Goal: Task Accomplishment & Management: Use online tool/utility

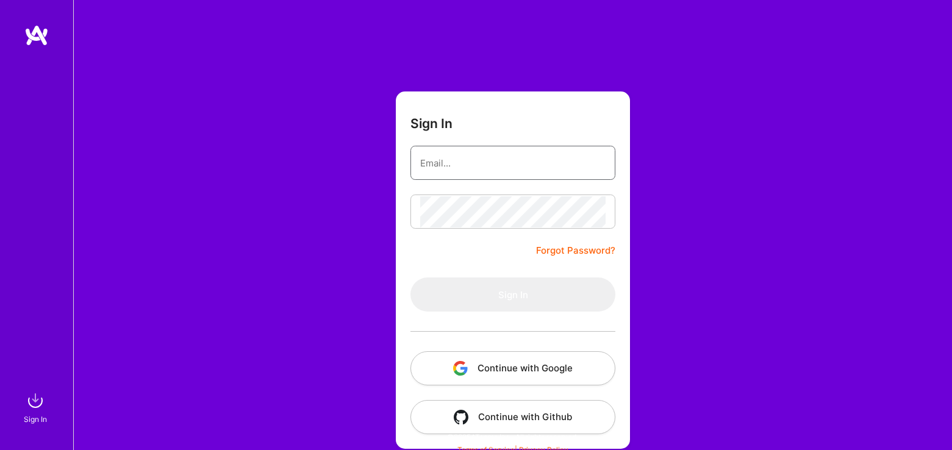
click at [527, 168] on input "email" at bounding box center [512, 163] width 185 height 31
type input "[EMAIL_ADDRESS][DOMAIN_NAME]"
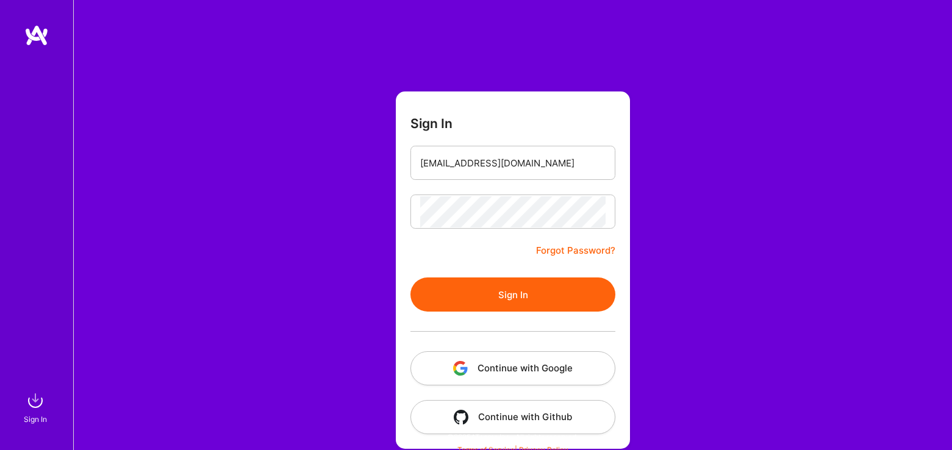
click at [524, 282] on button "Sign In" at bounding box center [512, 294] width 205 height 34
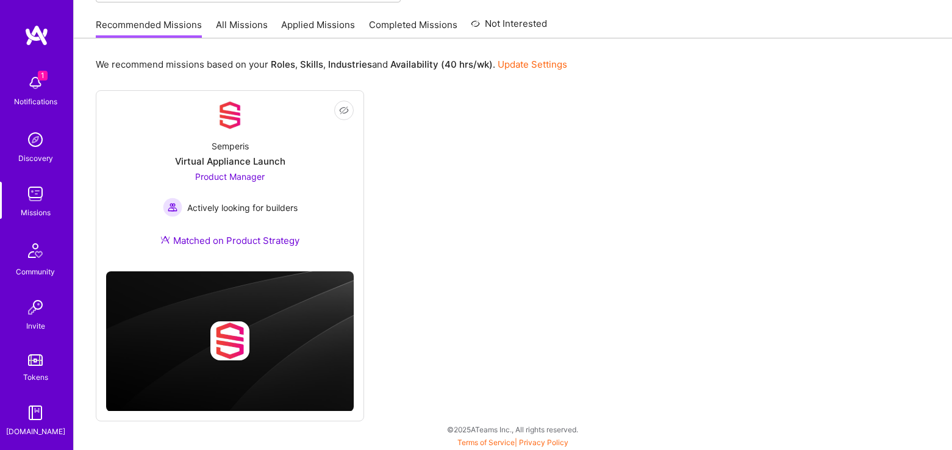
scroll to position [95, 0]
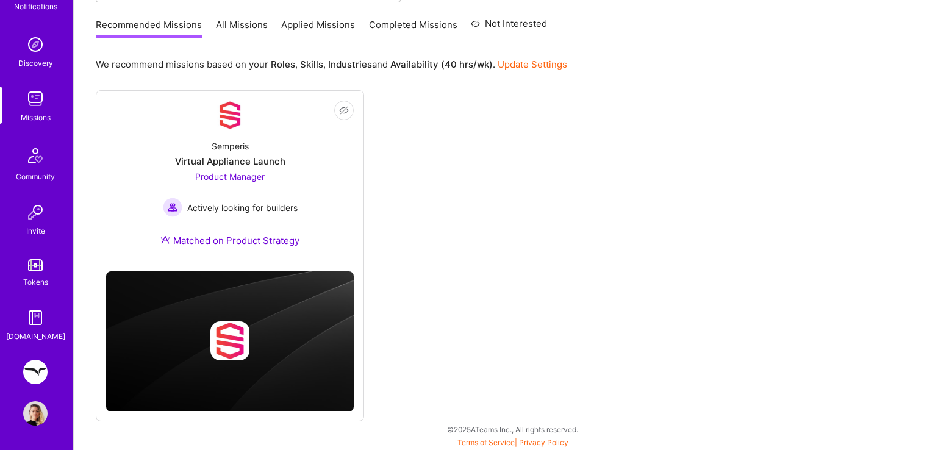
click at [30, 374] on img at bounding box center [35, 372] width 24 height 24
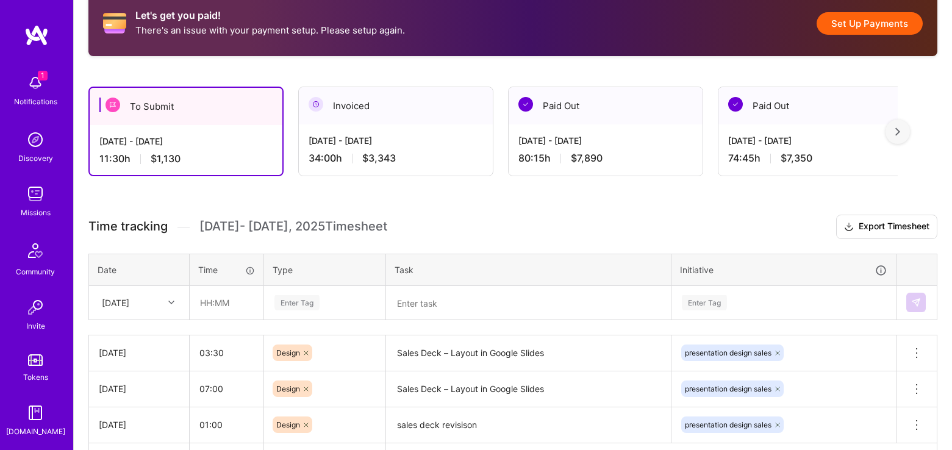
scroll to position [319, 0]
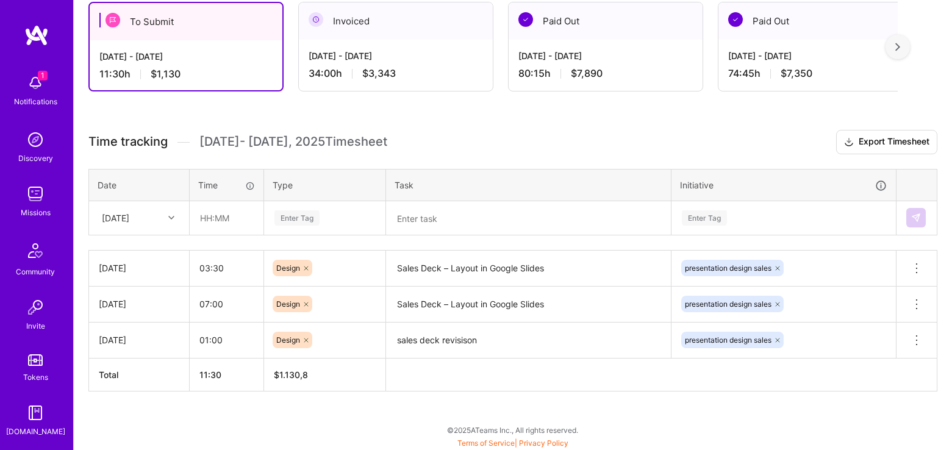
click at [173, 216] on icon at bounding box center [171, 218] width 6 height 6
click at [171, 216] on icon at bounding box center [171, 218] width 6 height 6
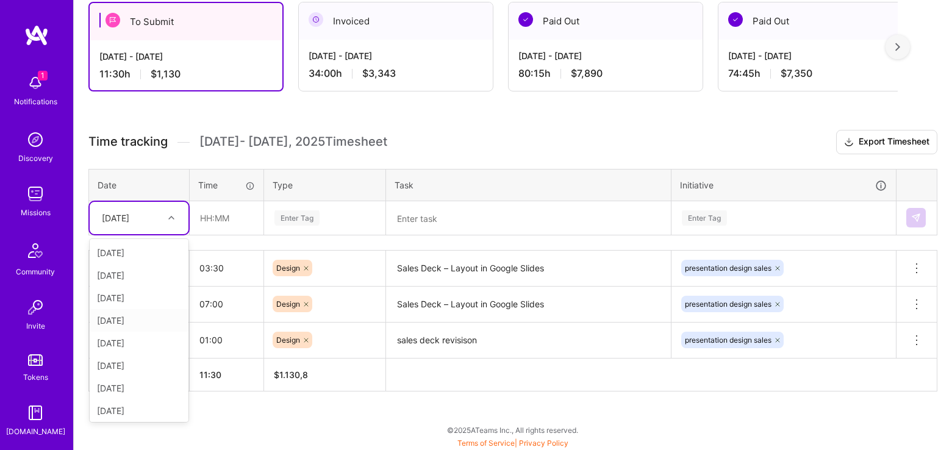
click at [145, 317] on div "[DATE]" at bounding box center [139, 320] width 99 height 23
click at [171, 216] on icon at bounding box center [171, 218] width 6 height 6
click at [131, 387] on div "[DATE]" at bounding box center [139, 390] width 99 height 23
click at [213, 218] on input "text" at bounding box center [226, 218] width 73 height 32
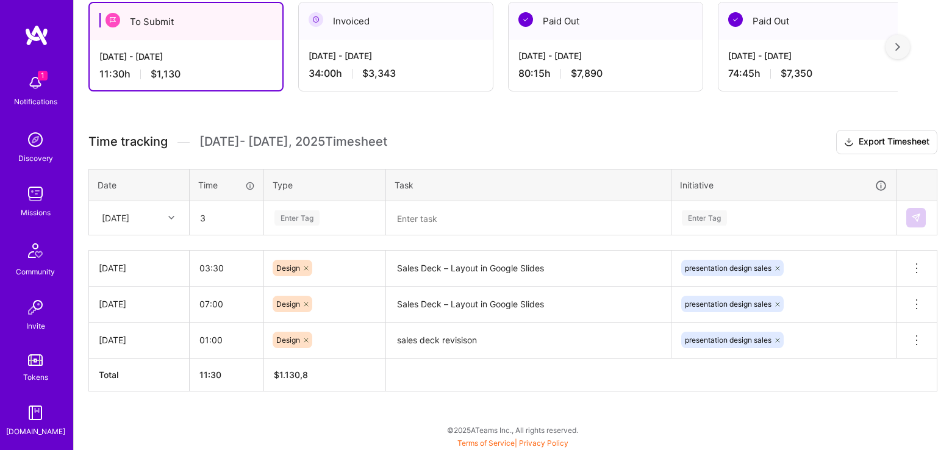
click at [299, 217] on div "Enter Tag" at bounding box center [296, 218] width 45 height 19
type input "03:00"
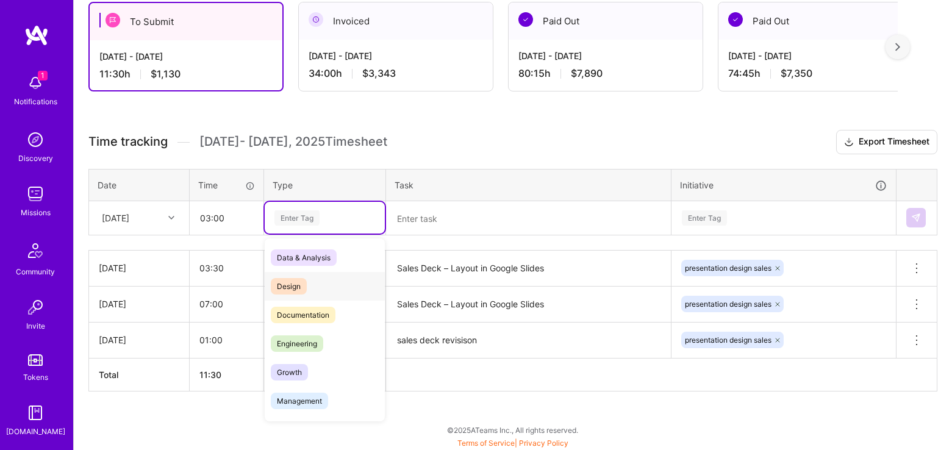
click at [293, 282] on span "Design" at bounding box center [289, 286] width 36 height 16
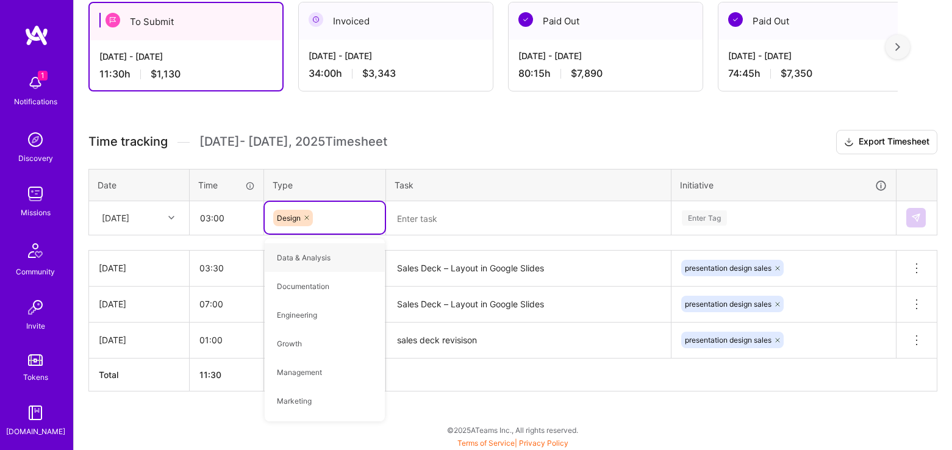
click at [490, 267] on textarea "Sales Deck – Layout in Google Slides" at bounding box center [528, 269] width 282 height 34
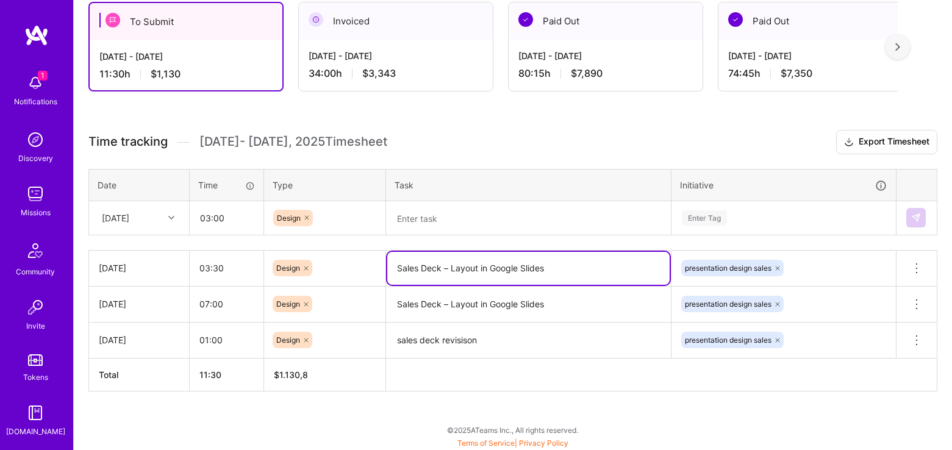
click at [490, 267] on textarea "Sales Deck – Layout in Google Slides" at bounding box center [528, 268] width 282 height 33
click at [475, 218] on textarea at bounding box center [528, 218] width 282 height 32
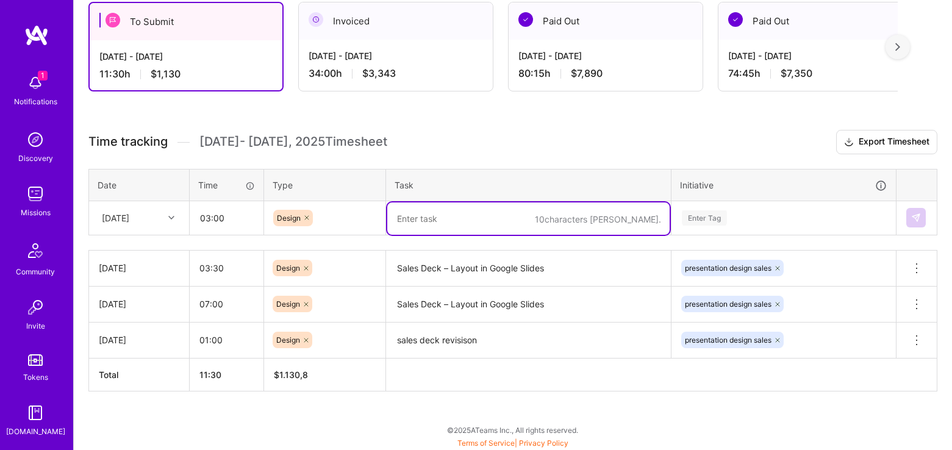
paste textarea "Sales Deck – Layout in Google Slides"
type textarea "Sales Deck – Layout in Google Slides"
click at [710, 217] on div "Enter Tag" at bounding box center [783, 218] width 223 height 32
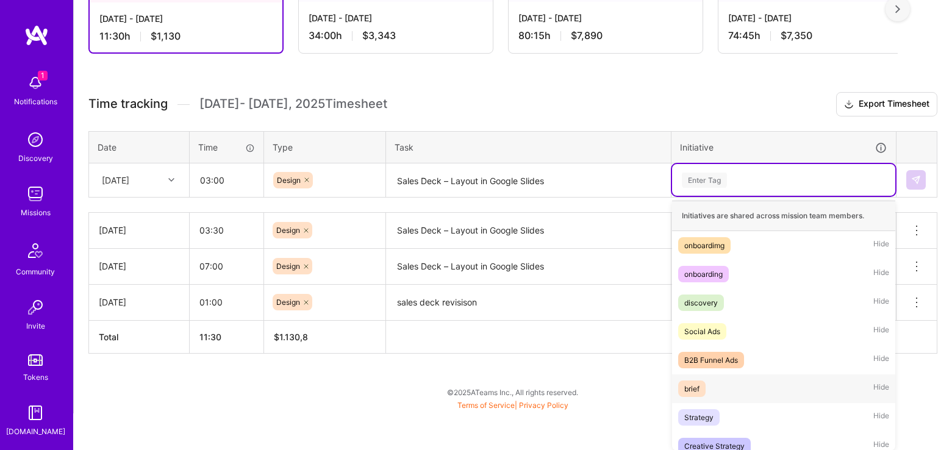
scroll to position [440, 0]
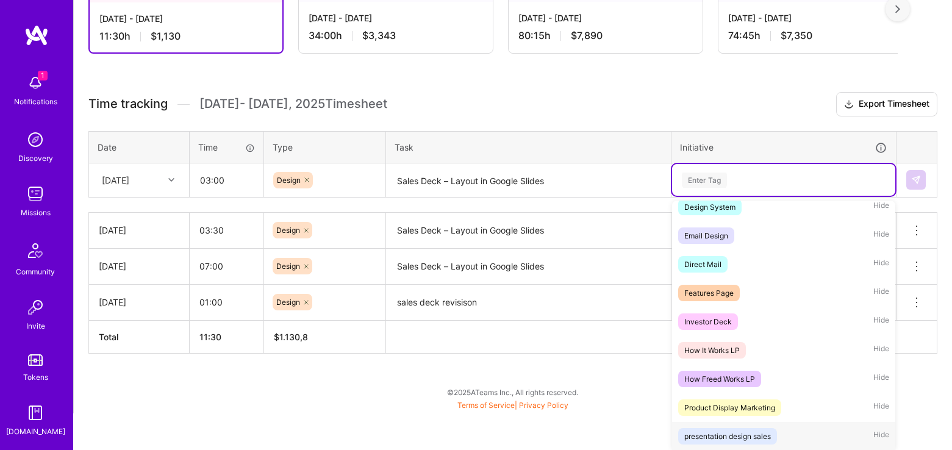
click at [751, 432] on div "presentation design sales" at bounding box center [727, 436] width 87 height 13
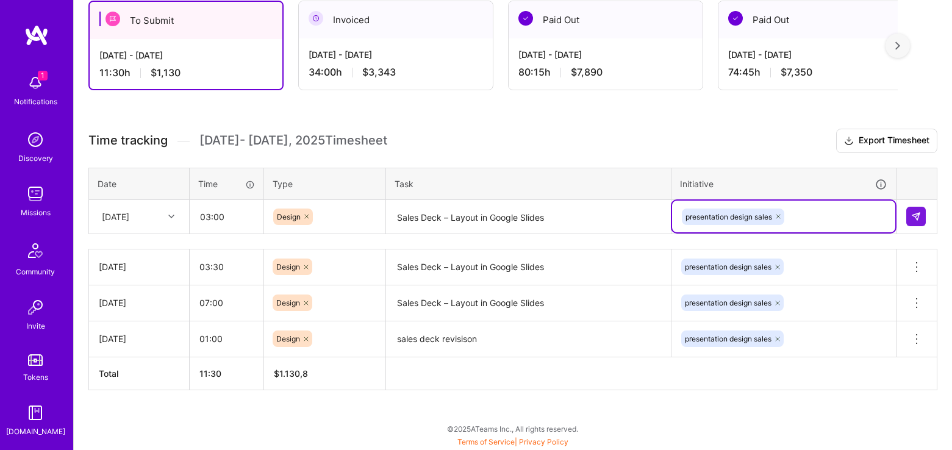
scroll to position [319, 0]
click at [917, 217] on img at bounding box center [916, 218] width 10 height 10
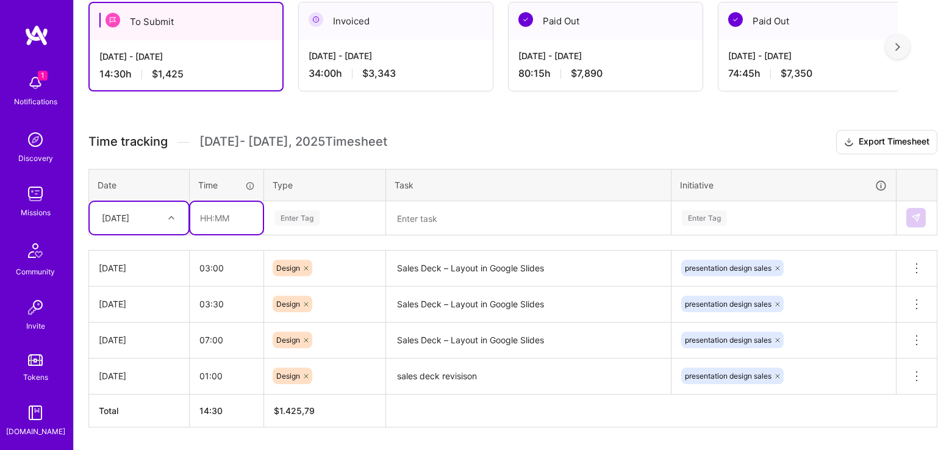
click at [207, 216] on input "text" at bounding box center [226, 218] width 73 height 32
click at [273, 221] on div "Enter Tag" at bounding box center [325, 218] width 120 height 32
type input "01:00"
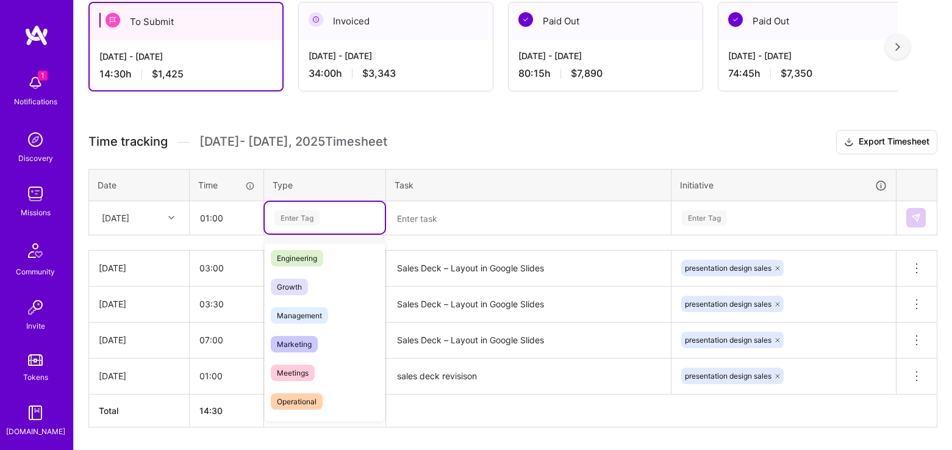
scroll to position [121, 0]
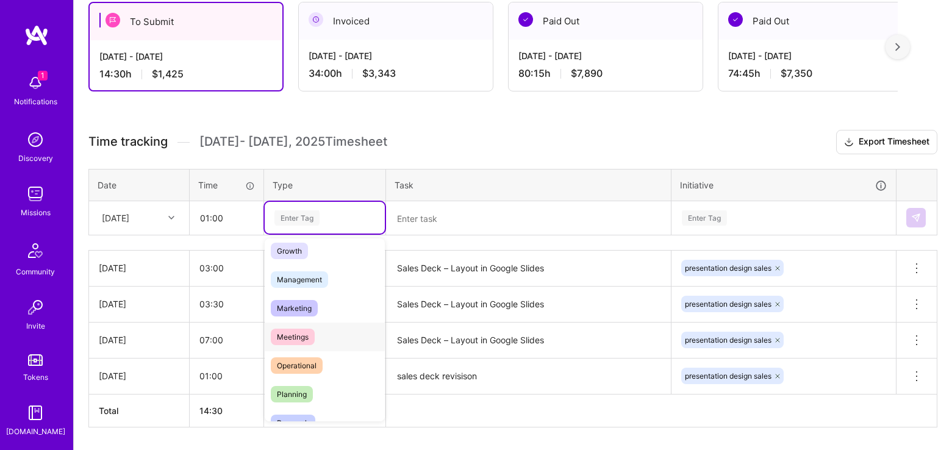
click at [299, 336] on span "Meetings" at bounding box center [293, 337] width 44 height 16
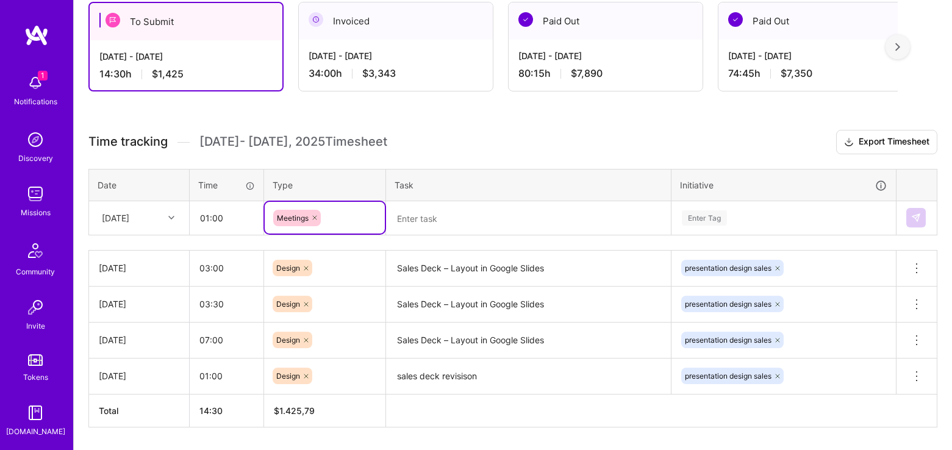
click at [417, 220] on textarea at bounding box center [528, 218] width 282 height 32
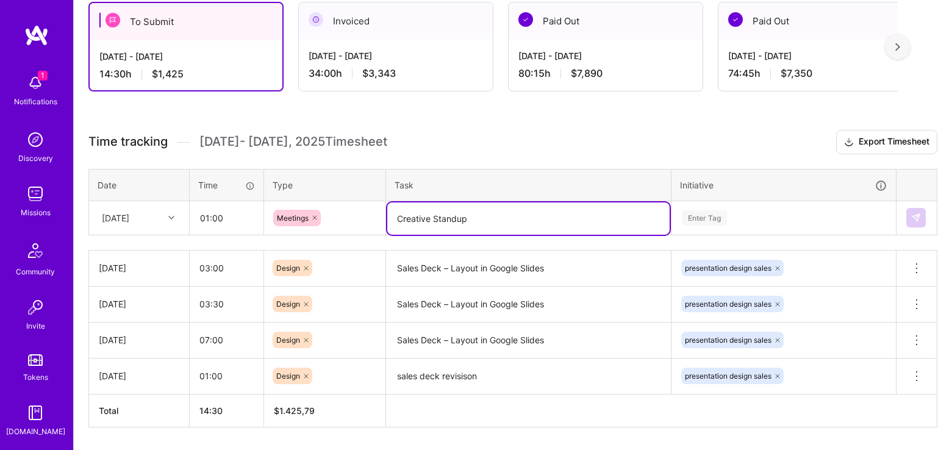
type textarea "Creative Standup"
click at [701, 216] on div "Enter Tag" at bounding box center [704, 218] width 45 height 19
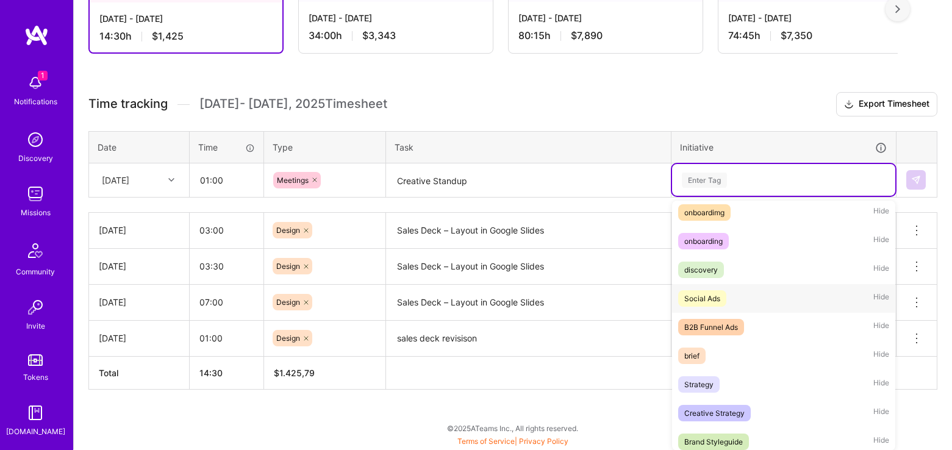
scroll to position [43, 0]
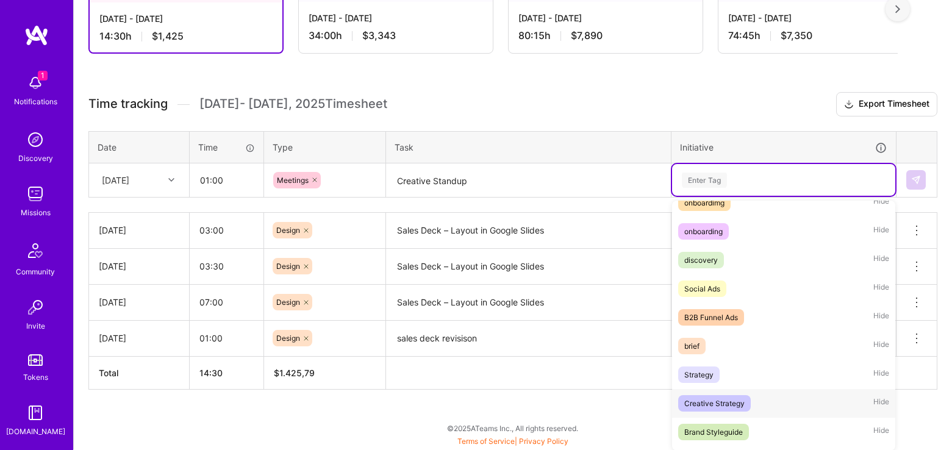
click at [699, 399] on div "Creative Strategy" at bounding box center [714, 403] width 60 height 13
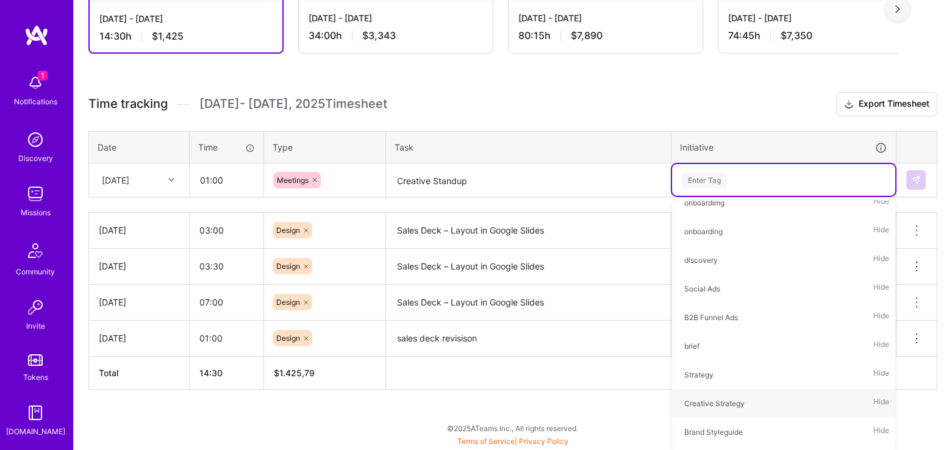
scroll to position [355, 0]
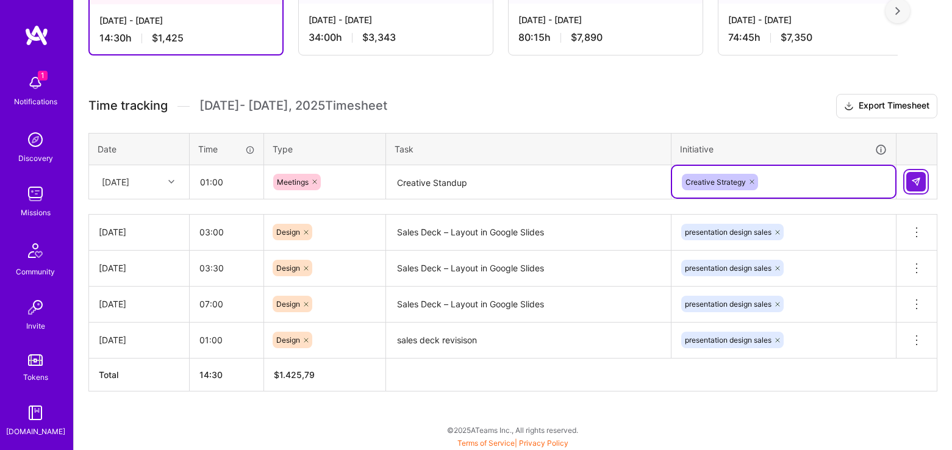
click at [915, 182] on img at bounding box center [916, 182] width 10 height 10
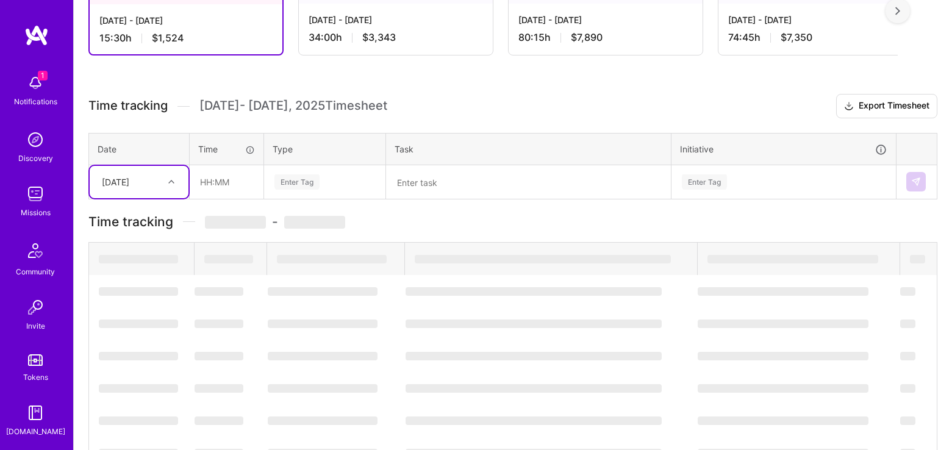
click at [179, 187] on div at bounding box center [172, 182] width 19 height 16
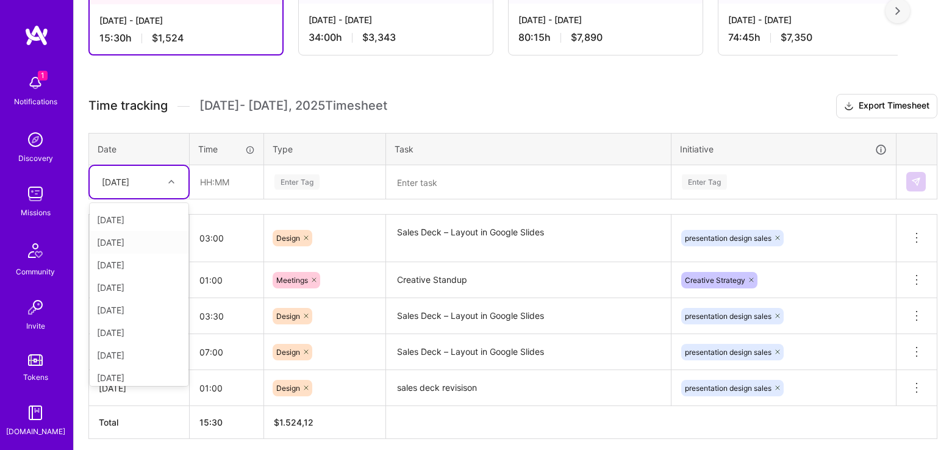
scroll to position [87, 0]
click at [142, 355] on div "[DATE]" at bounding box center [139, 356] width 99 height 23
click at [168, 181] on div at bounding box center [172, 182] width 19 height 16
click at [138, 346] on div "[DATE]" at bounding box center [139, 355] width 99 height 23
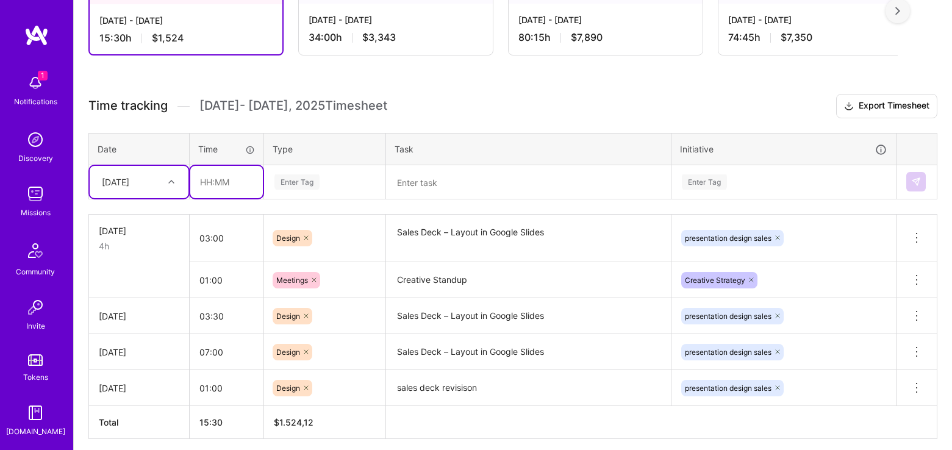
click at [227, 181] on input "text" at bounding box center [226, 182] width 73 height 32
type input "03:00"
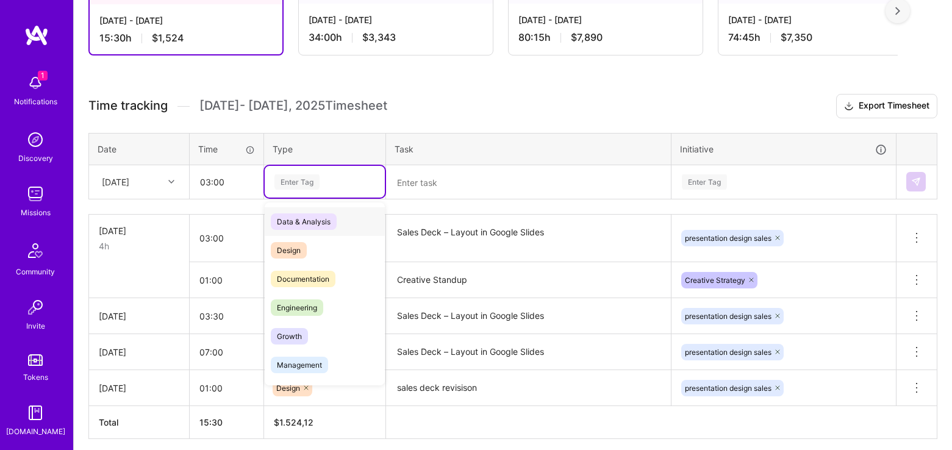
click at [293, 183] on div "Enter Tag" at bounding box center [296, 182] width 45 height 19
click at [289, 246] on span "Design" at bounding box center [289, 250] width 36 height 16
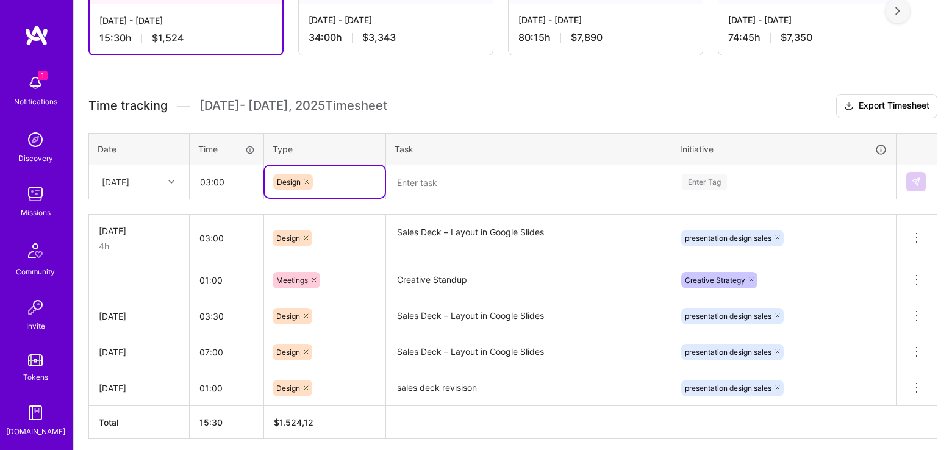
click at [399, 194] on textarea at bounding box center [528, 182] width 282 height 32
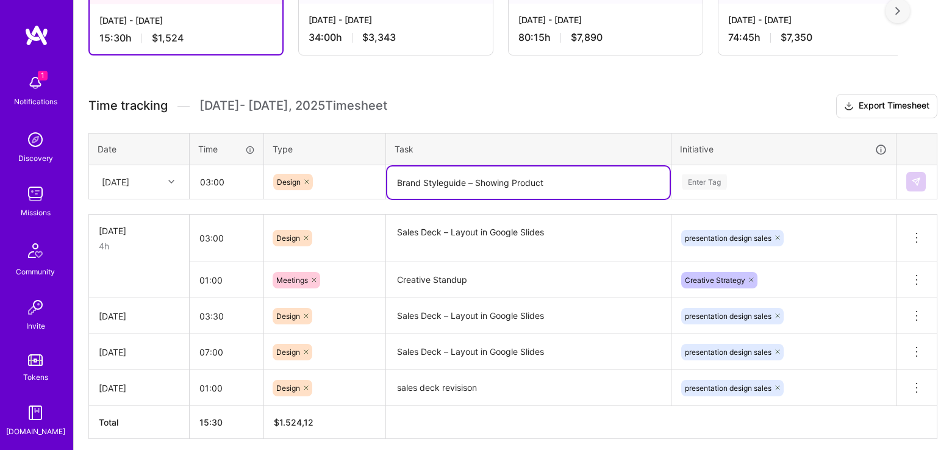
type textarea "Brand Styleguide – Showing Product"
click at [717, 179] on div "Enter Tag" at bounding box center [704, 182] width 45 height 19
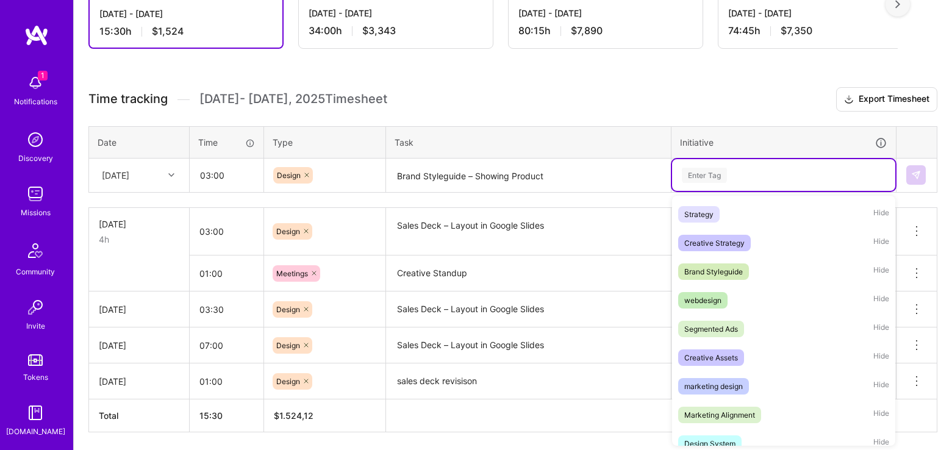
scroll to position [240, 0]
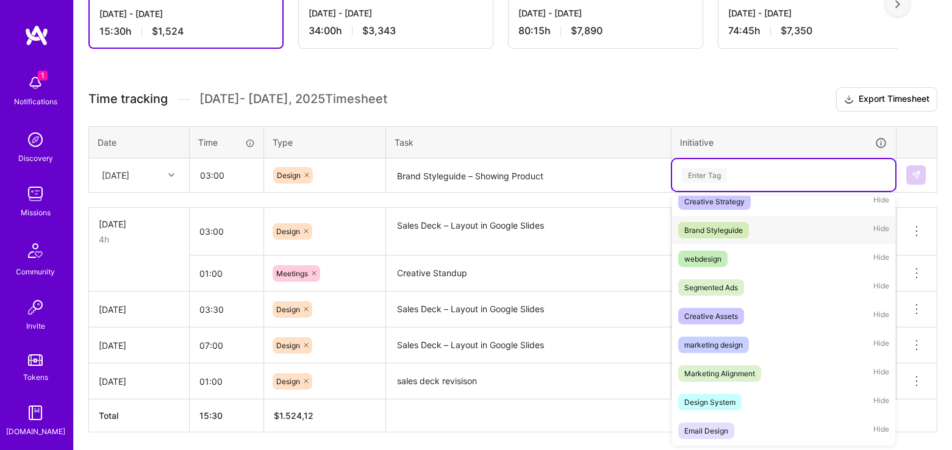
click at [720, 230] on div "Brand Styleguide" at bounding box center [713, 230] width 59 height 13
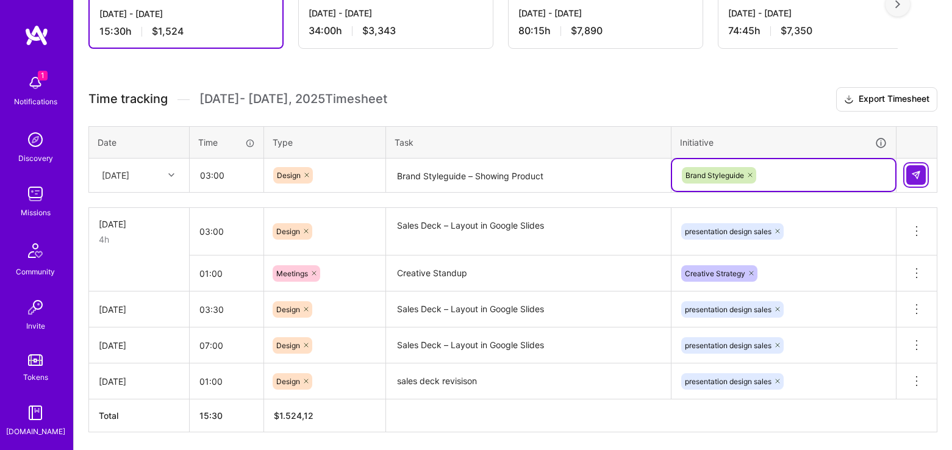
click at [917, 177] on img at bounding box center [916, 175] width 10 height 10
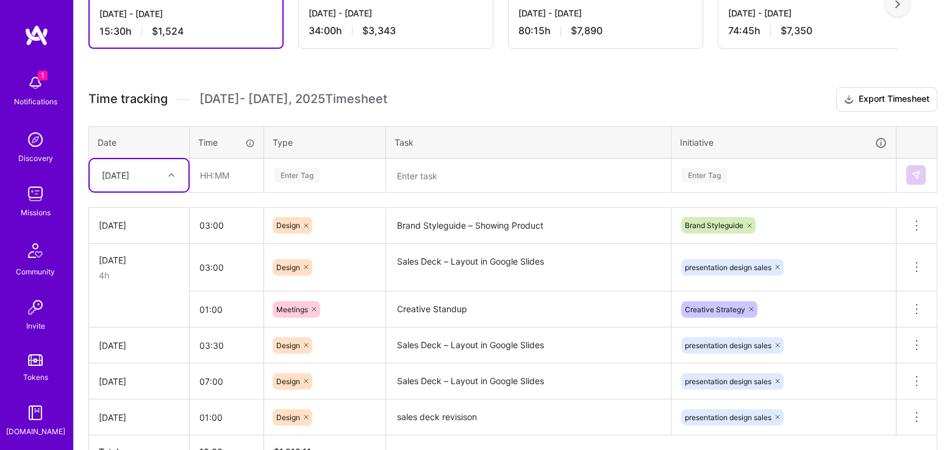
click at [170, 177] on div at bounding box center [172, 175] width 19 height 16
click at [220, 170] on input "text" at bounding box center [226, 175] width 73 height 32
click at [325, 177] on div "Enter Tag" at bounding box center [324, 175] width 103 height 15
type input "00:45"
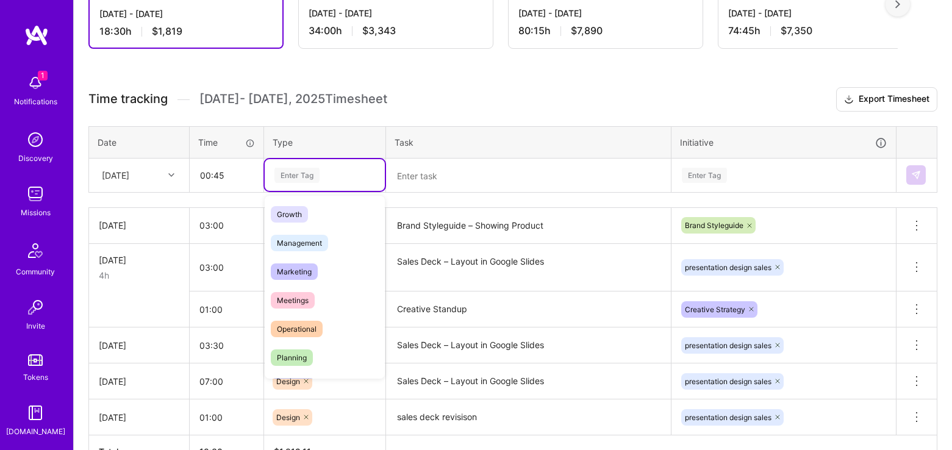
scroll to position [129, 0]
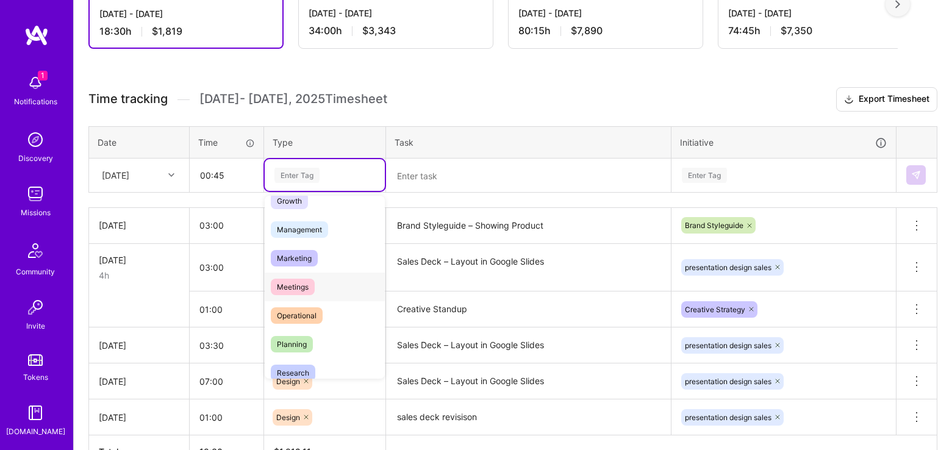
click at [290, 282] on span "Meetings" at bounding box center [293, 287] width 44 height 16
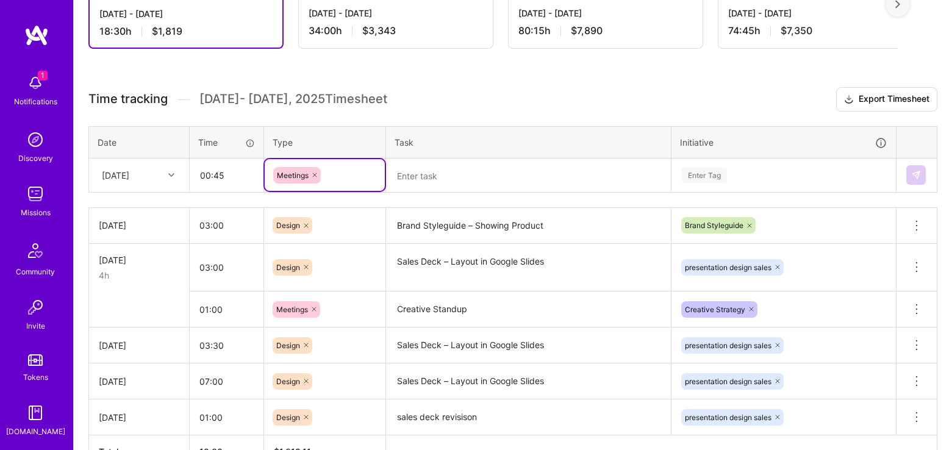
click at [472, 161] on textarea at bounding box center [528, 176] width 282 height 32
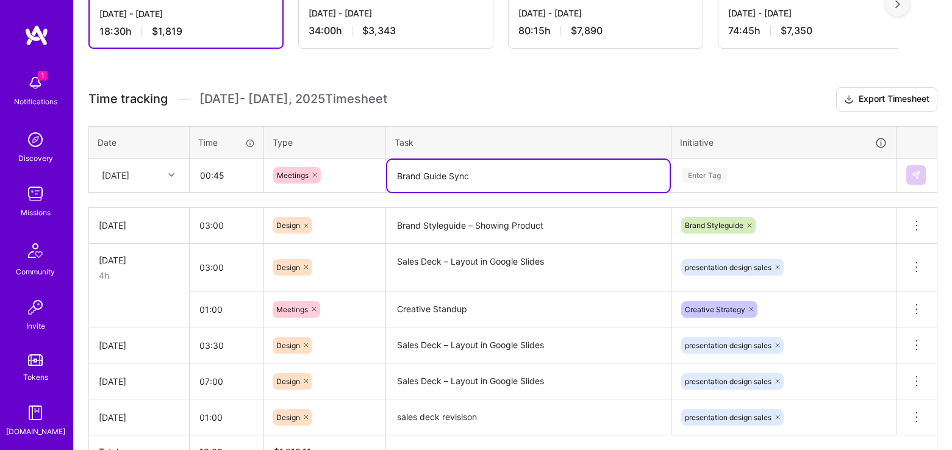
type textarea "Brand Guide Sync"
click at [707, 179] on div "Enter Tag" at bounding box center [704, 175] width 45 height 19
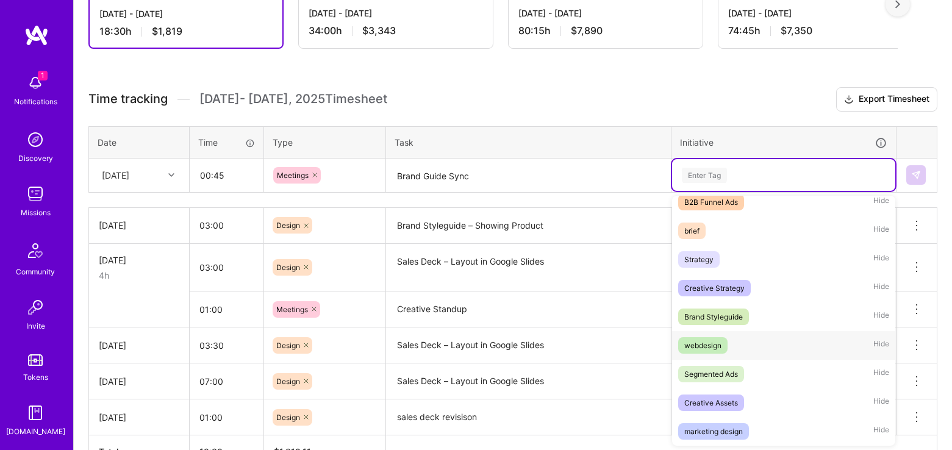
scroll to position [159, 0]
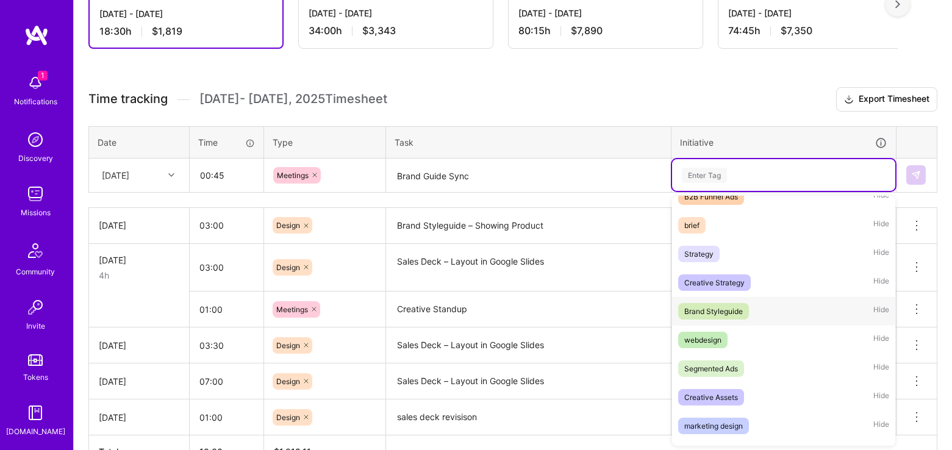
click at [722, 310] on div "Brand Styleguide" at bounding box center [713, 311] width 59 height 13
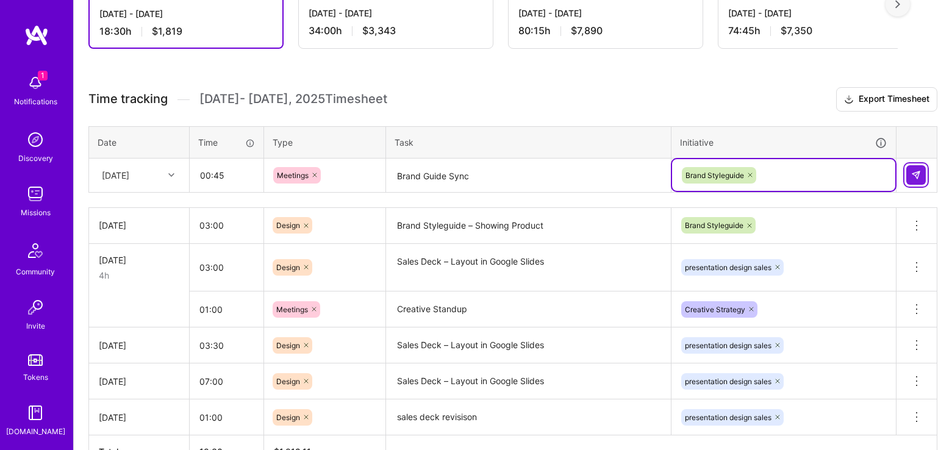
click at [914, 176] on img at bounding box center [916, 175] width 10 height 10
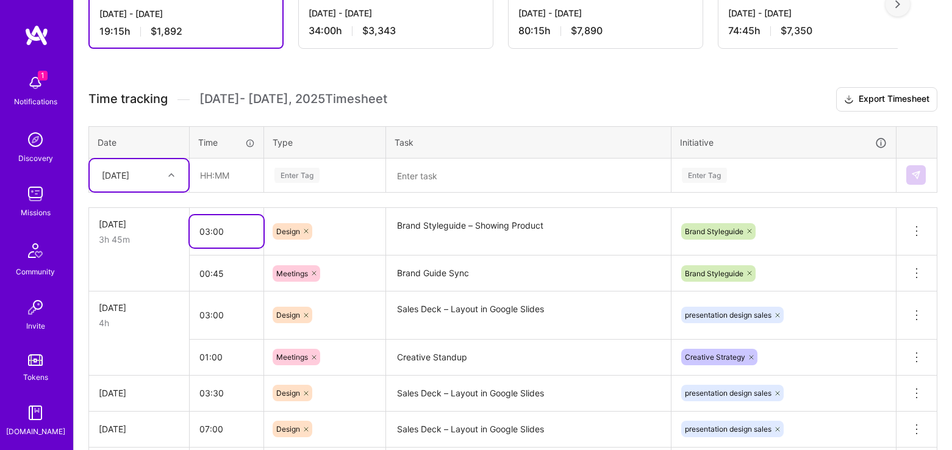
click at [205, 230] on input "03:00" at bounding box center [227, 231] width 74 height 32
click at [208, 231] on input "03:00" at bounding box center [227, 231] width 74 height 32
type input "05:00"
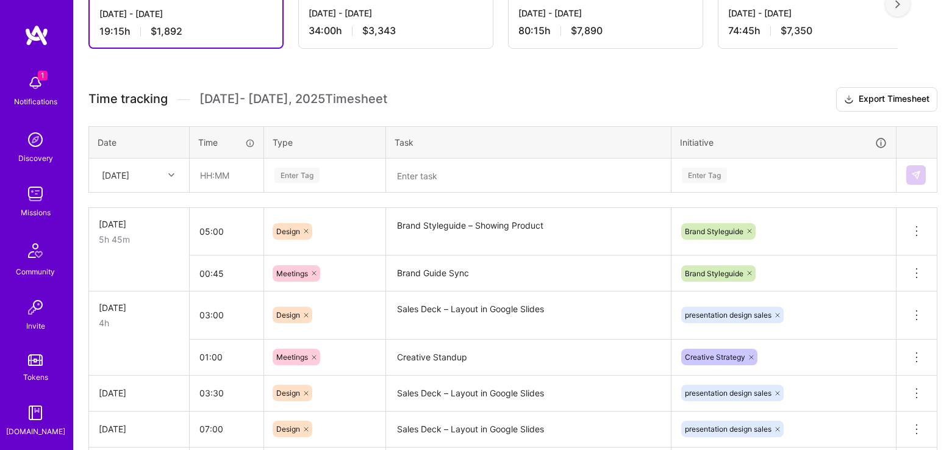
click at [333, 181] on div "Enter Tag" at bounding box center [324, 175] width 103 height 15
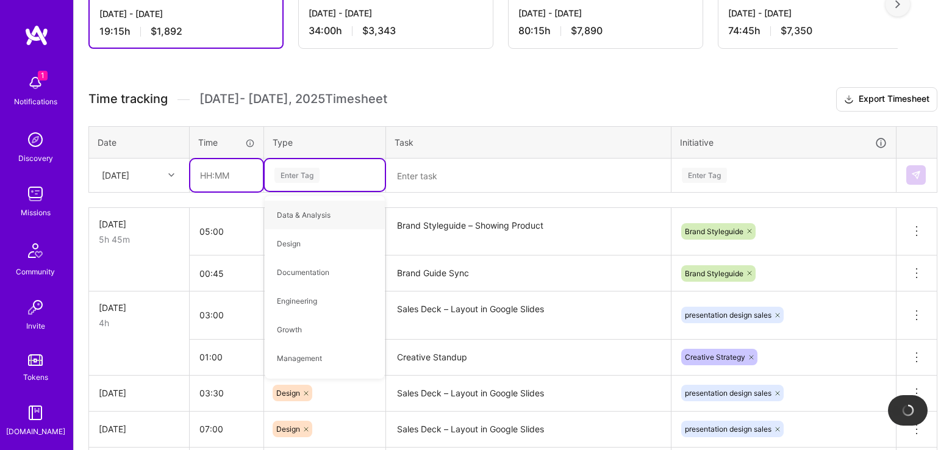
click at [243, 164] on input "text" at bounding box center [226, 175] width 73 height 32
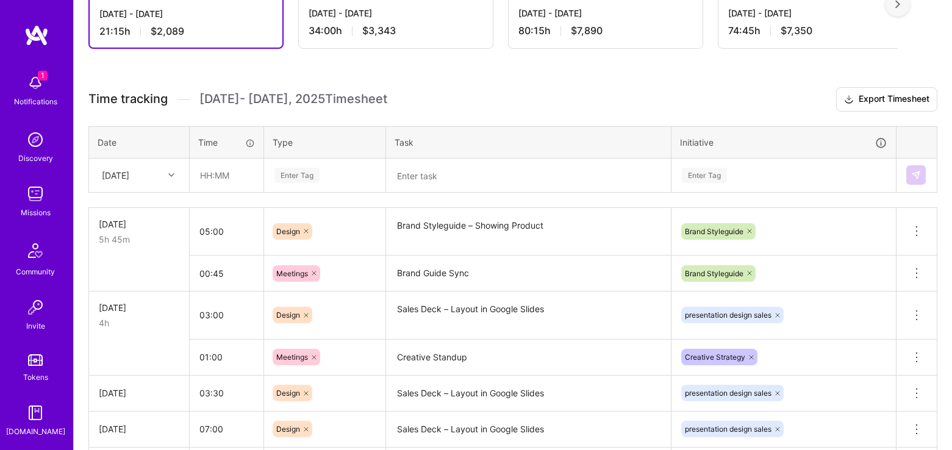
click at [162, 168] on div "[DATE]" at bounding box center [130, 175] width 68 height 20
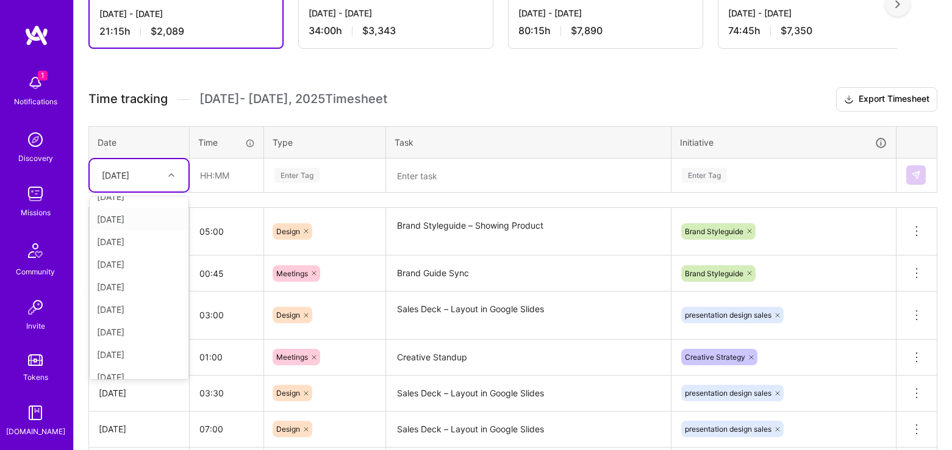
scroll to position [138, 0]
click at [134, 338] on div "[DATE]" at bounding box center [139, 343] width 99 height 23
click at [243, 168] on input "text" at bounding box center [226, 175] width 73 height 32
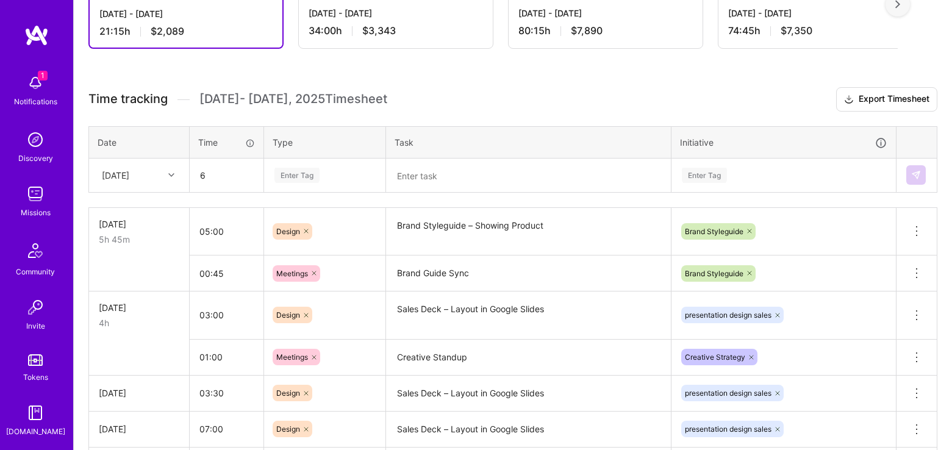
click at [340, 177] on div "Enter Tag" at bounding box center [324, 175] width 103 height 15
type input "06:00"
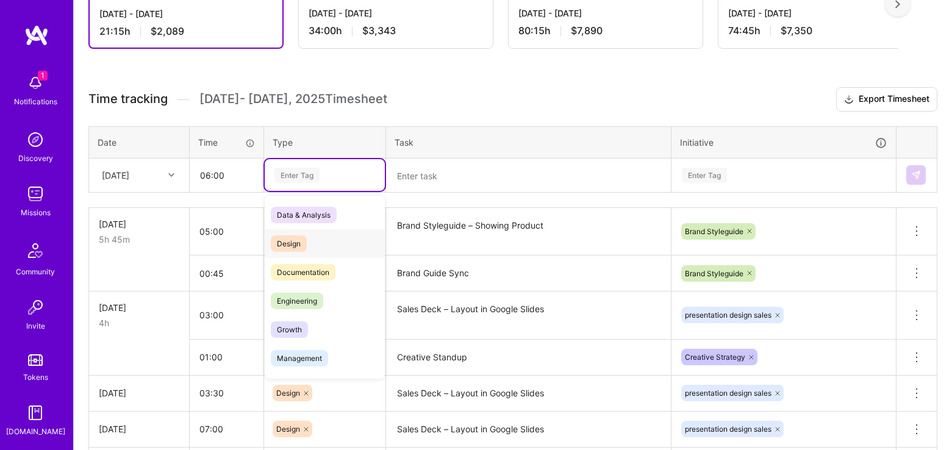
click at [301, 246] on span "Design" at bounding box center [289, 243] width 36 height 16
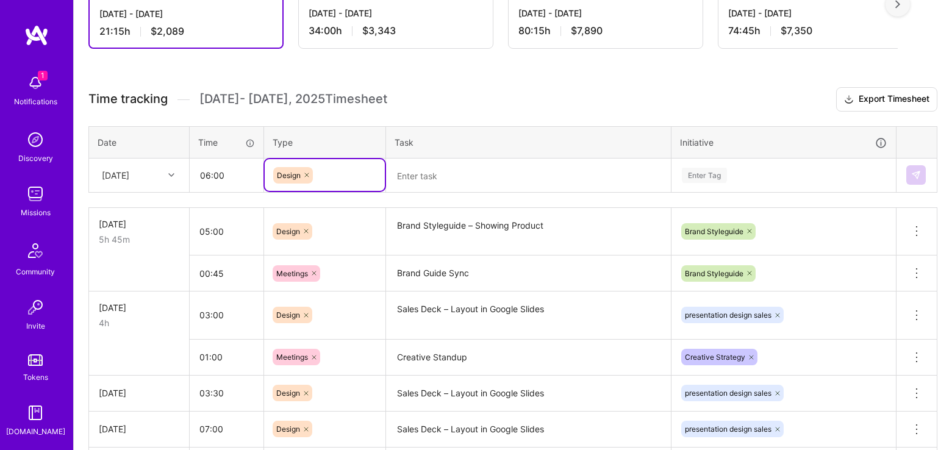
click at [456, 185] on textarea at bounding box center [528, 176] width 282 height 32
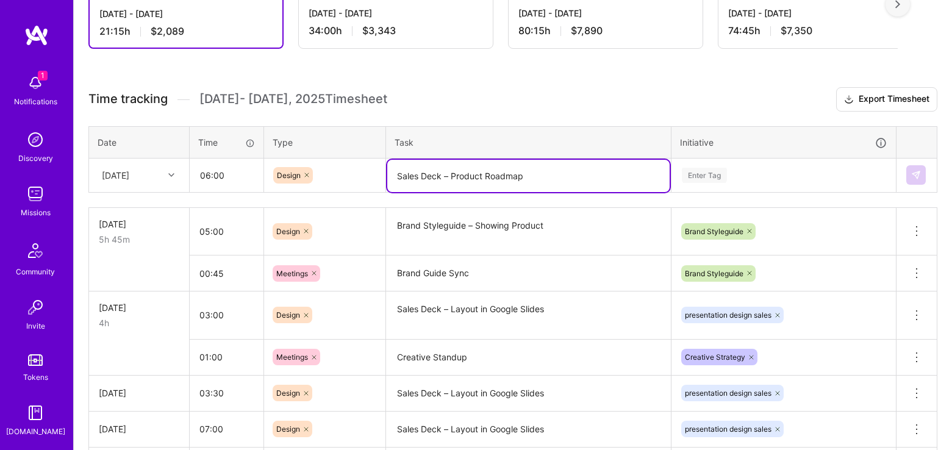
type textarea "Sales Deck – Product Roadmap"
click at [699, 171] on div "Enter Tag" at bounding box center [704, 175] width 45 height 19
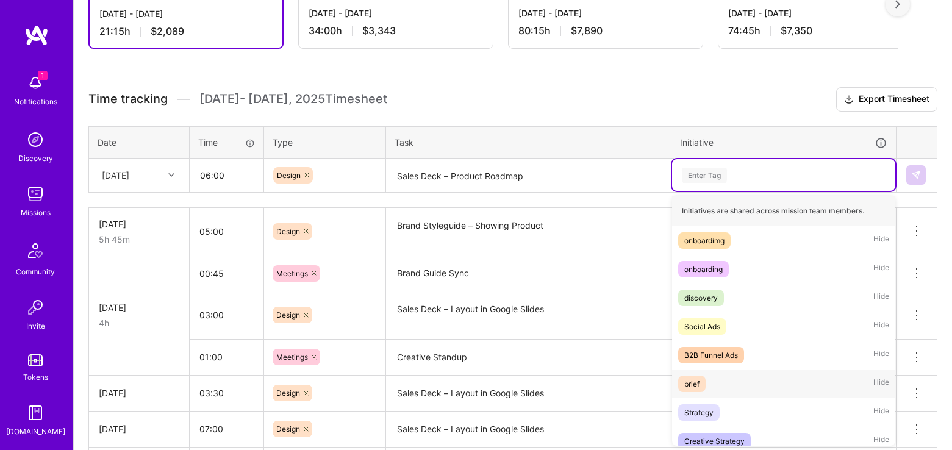
scroll to position [440, 0]
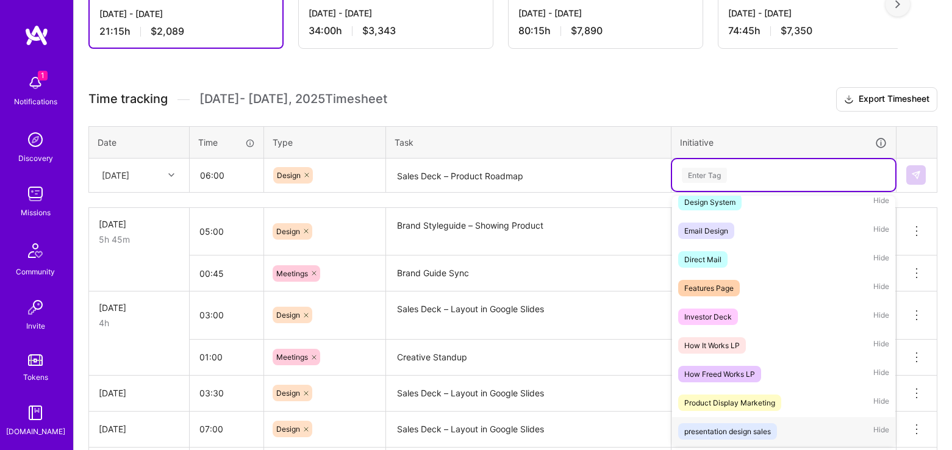
click at [784, 428] on div "presentation design sales Hide" at bounding box center [783, 431] width 223 height 29
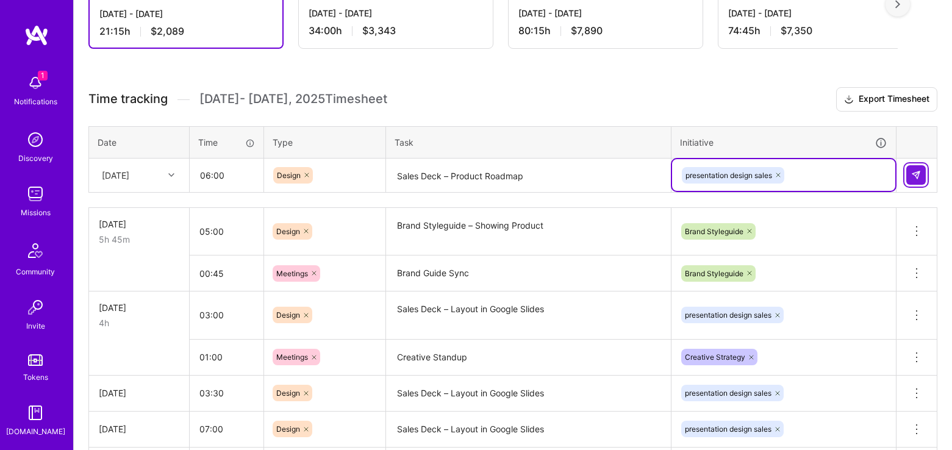
click at [913, 182] on button at bounding box center [916, 175] width 20 height 20
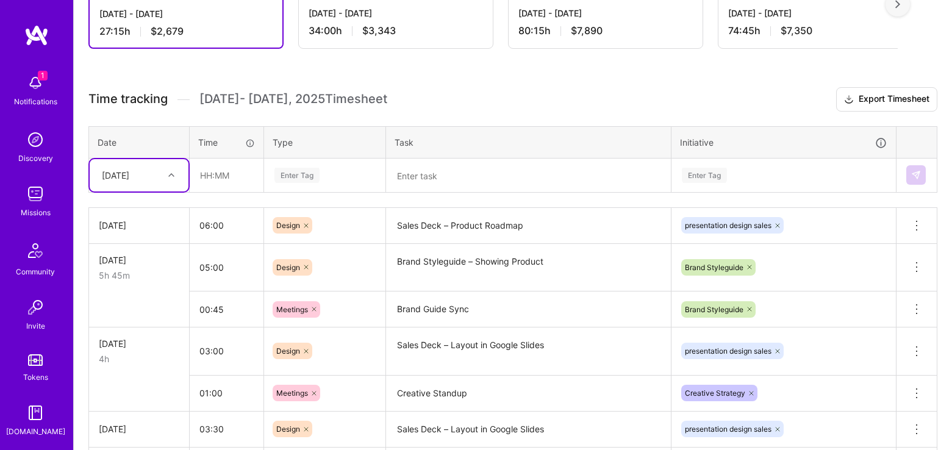
click at [129, 175] on div "[DATE]" at bounding box center [115, 175] width 27 height 13
click at [140, 362] on div "[DATE]" at bounding box center [139, 365] width 99 height 23
click at [223, 177] on input "text" at bounding box center [226, 175] width 73 height 32
click at [307, 176] on div "Enter Tag" at bounding box center [296, 175] width 45 height 19
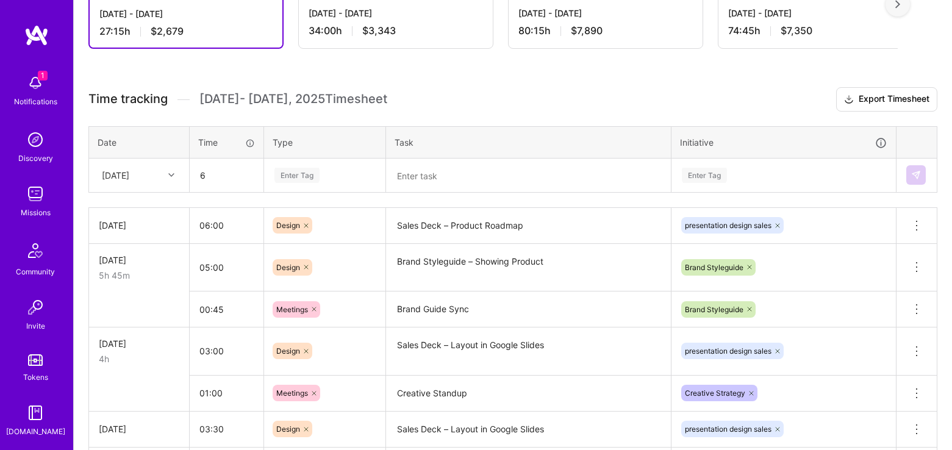
type input "06:00"
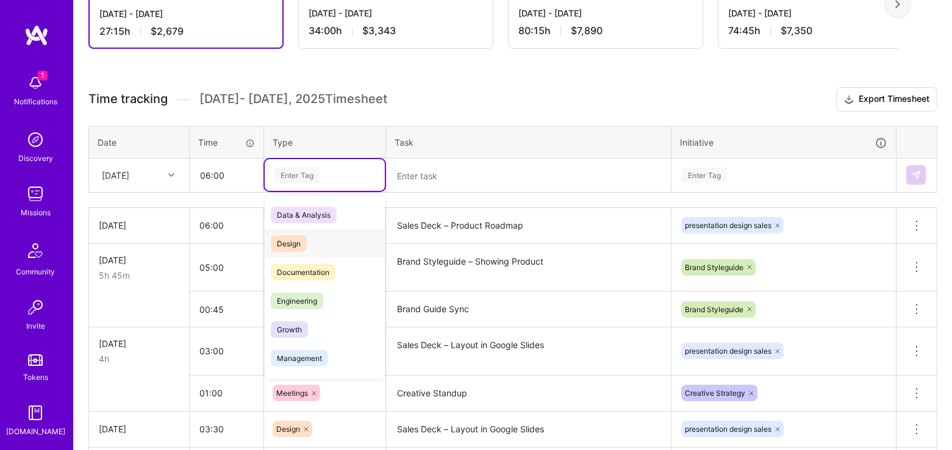
click at [299, 243] on span "Design" at bounding box center [289, 243] width 36 height 16
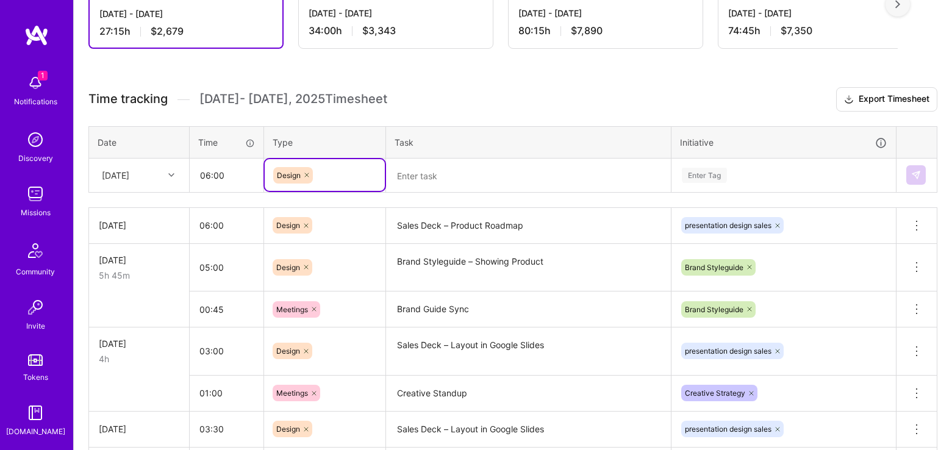
click at [530, 221] on textarea "Sales Deck – Product Roadmap" at bounding box center [528, 226] width 282 height 34
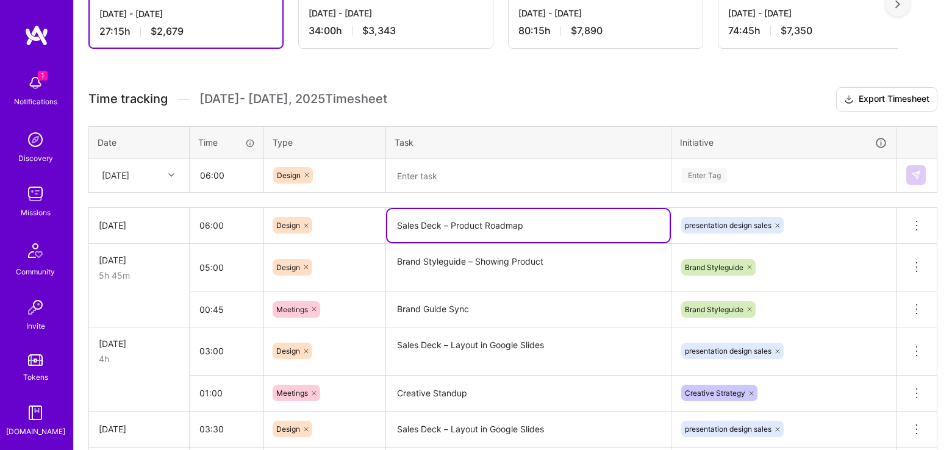
click at [530, 221] on textarea "Sales Deck – Product Roadmap" at bounding box center [528, 225] width 282 height 33
click at [470, 174] on textarea at bounding box center [528, 176] width 282 height 32
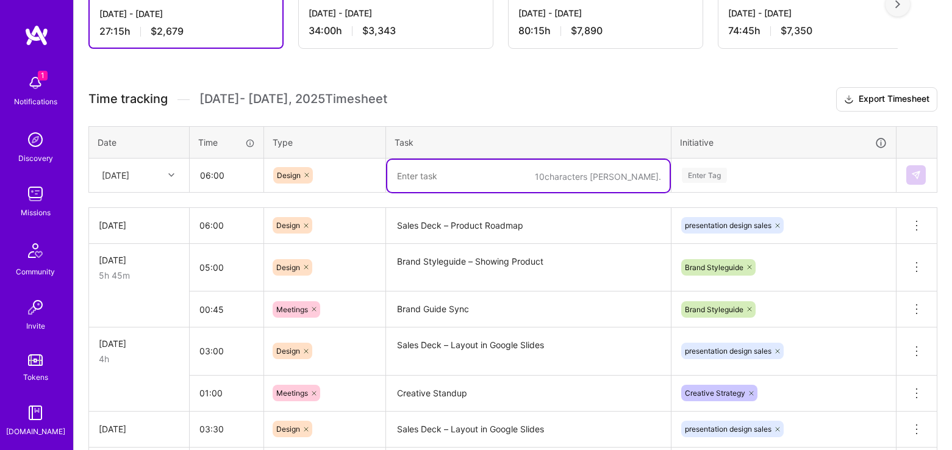
paste textarea "Sales Deck – Product Roadmap"
type textarea "Sales Deck – Product Roadmap & Product Imagery"
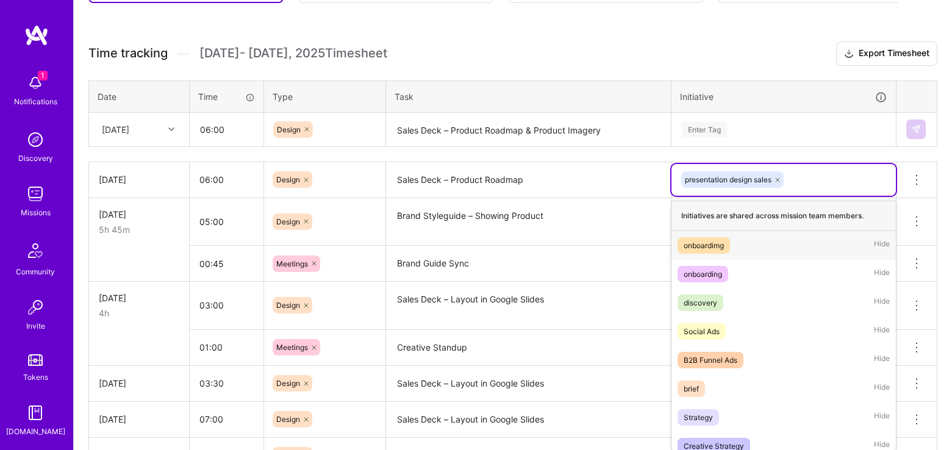
scroll to position [412, 0]
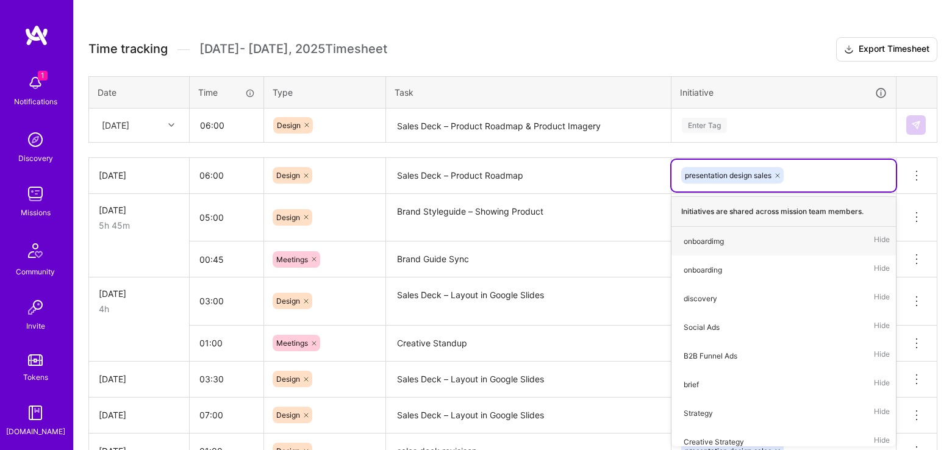
click at [710, 126] on div "Enter Tag" at bounding box center [704, 125] width 45 height 19
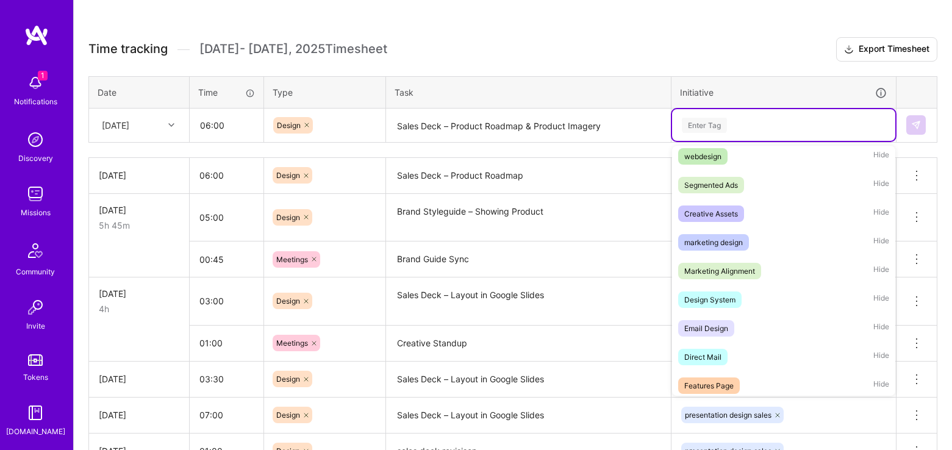
scroll to position [440, 0]
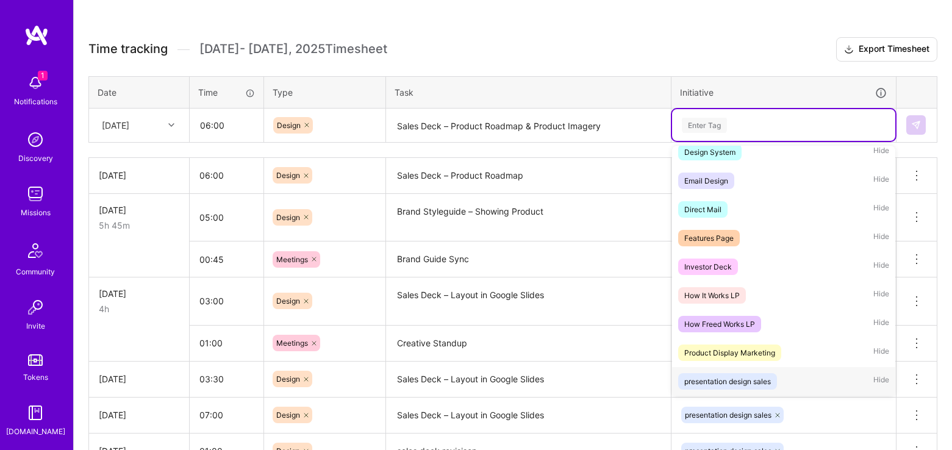
click at [734, 375] on div "presentation design sales" at bounding box center [727, 381] width 87 height 13
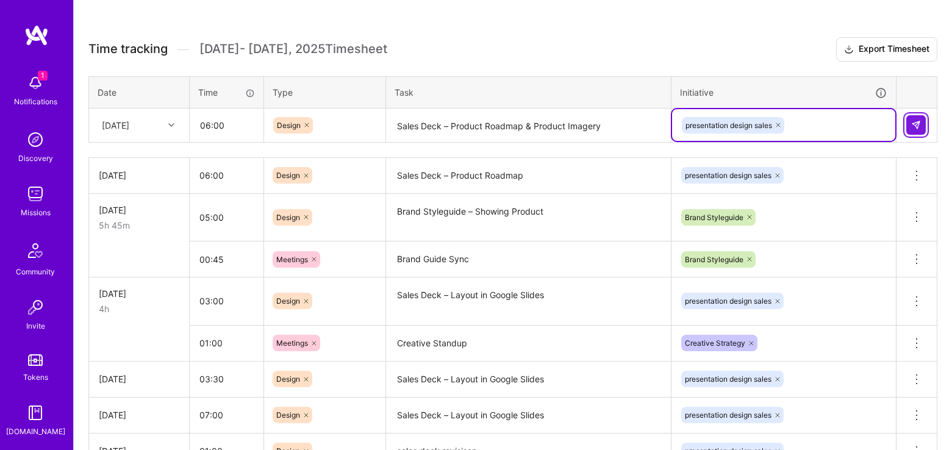
click at [914, 120] on img at bounding box center [916, 125] width 10 height 10
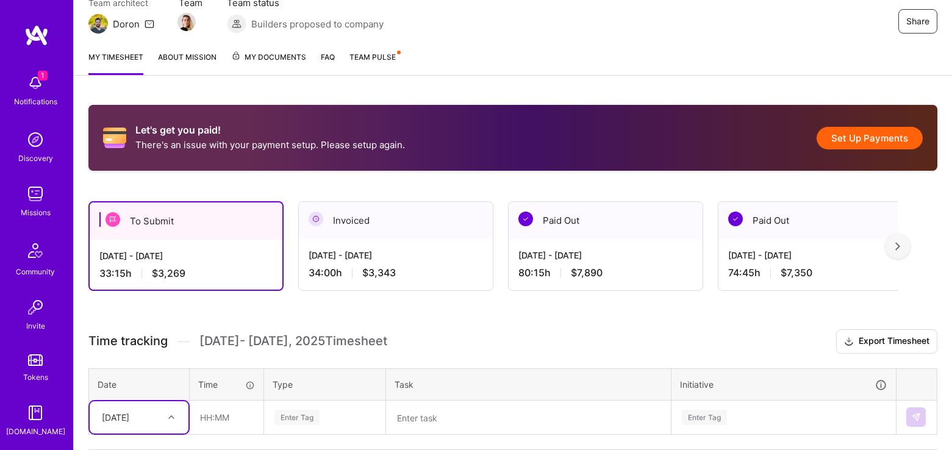
scroll to position [0, 0]
